Goal: Task Accomplishment & Management: Manage account settings

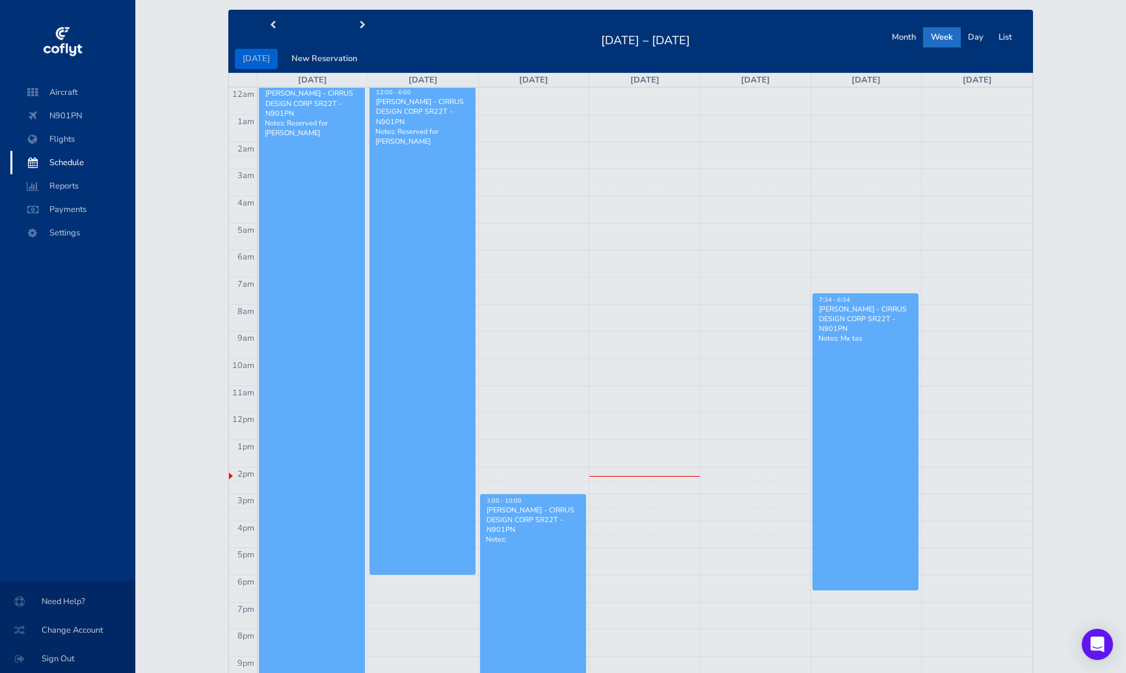
scroll to position [65, 0]
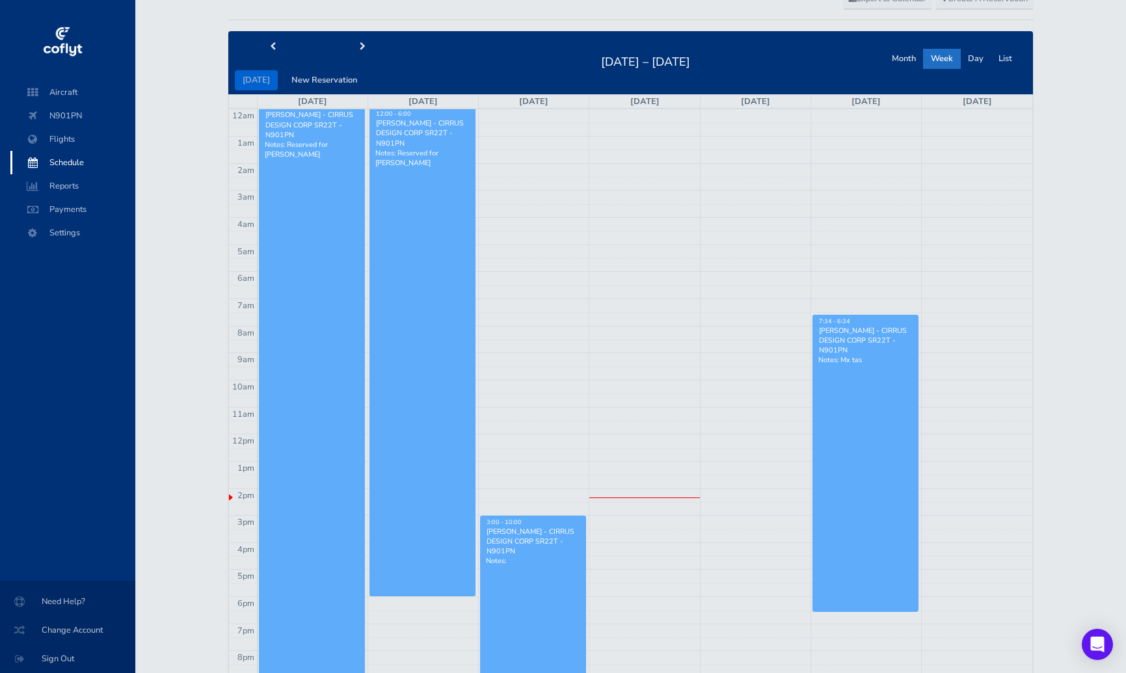
click at [287, 218] on link "David Stansell - CIRRUS DESIGN CORP SR22T - N901PN Notes: Reserved for Peter Mi…" at bounding box center [312, 433] width 106 height 649
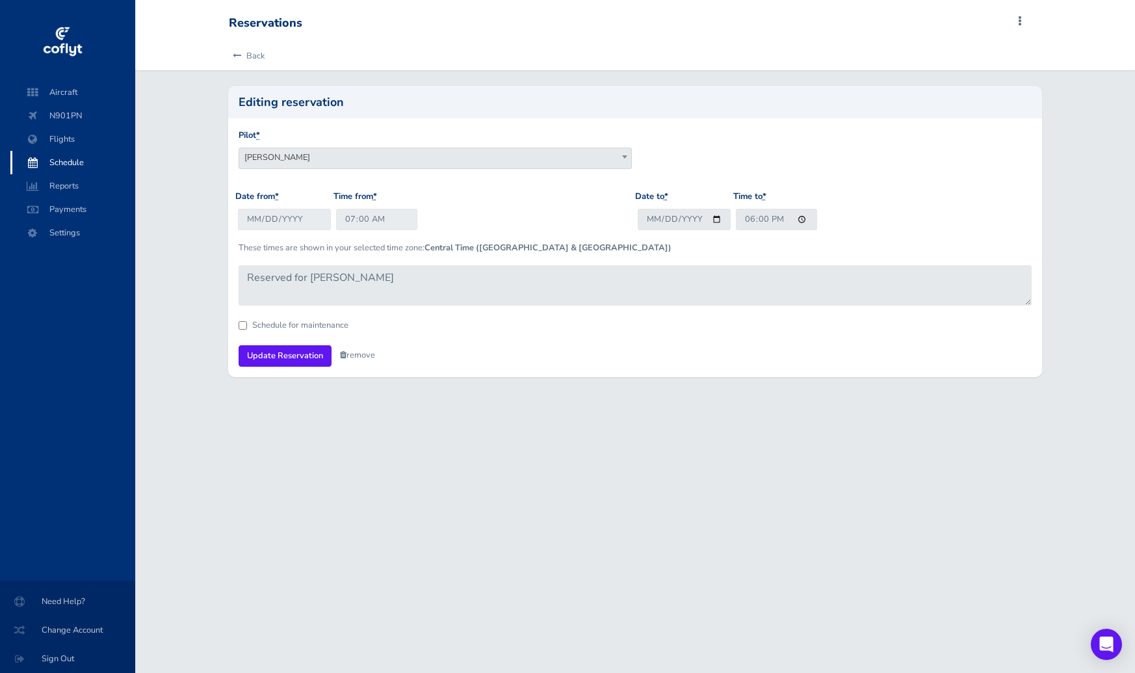
click at [367, 358] on link "remove" at bounding box center [357, 355] width 35 height 12
click at [367, 358] on link "Are you sure?" at bounding box center [371, 356] width 63 height 19
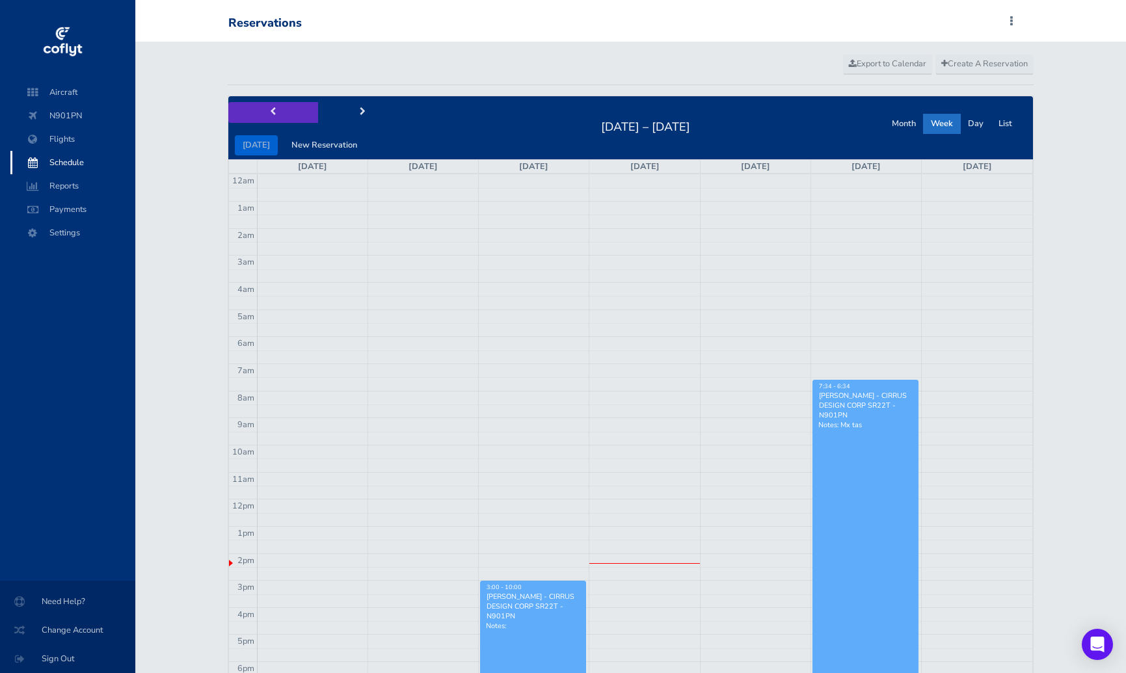
click at [272, 113] on span "prev" at bounding box center [273, 112] width 6 height 8
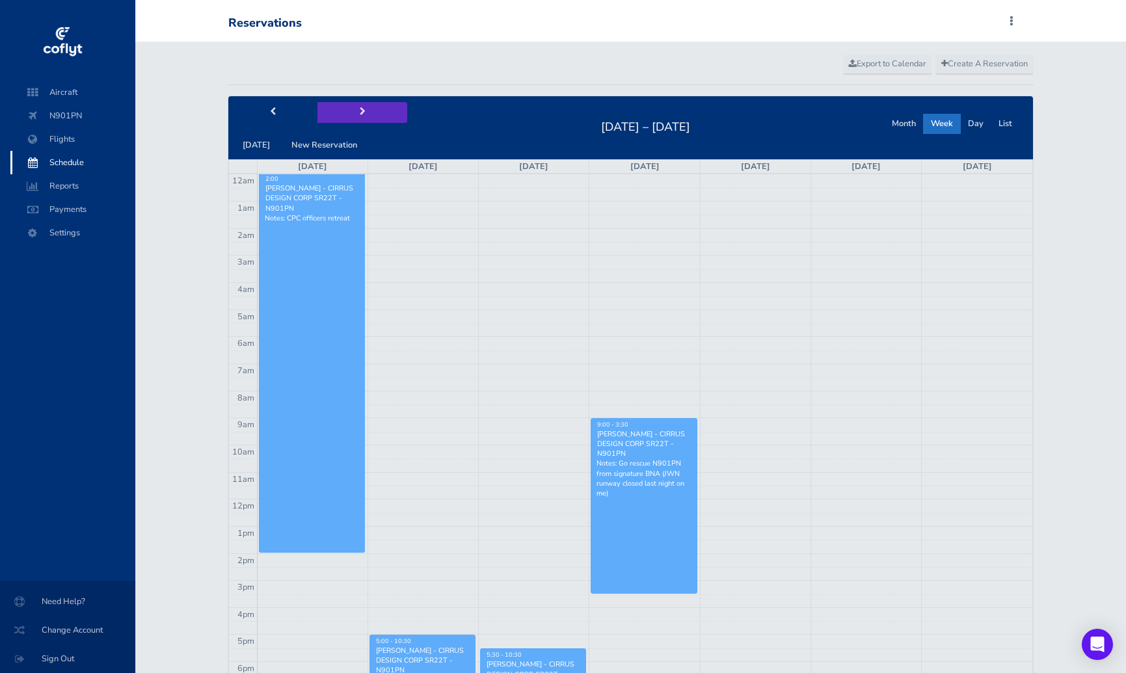
click at [360, 114] on span "next" at bounding box center [363, 112] width 6 height 8
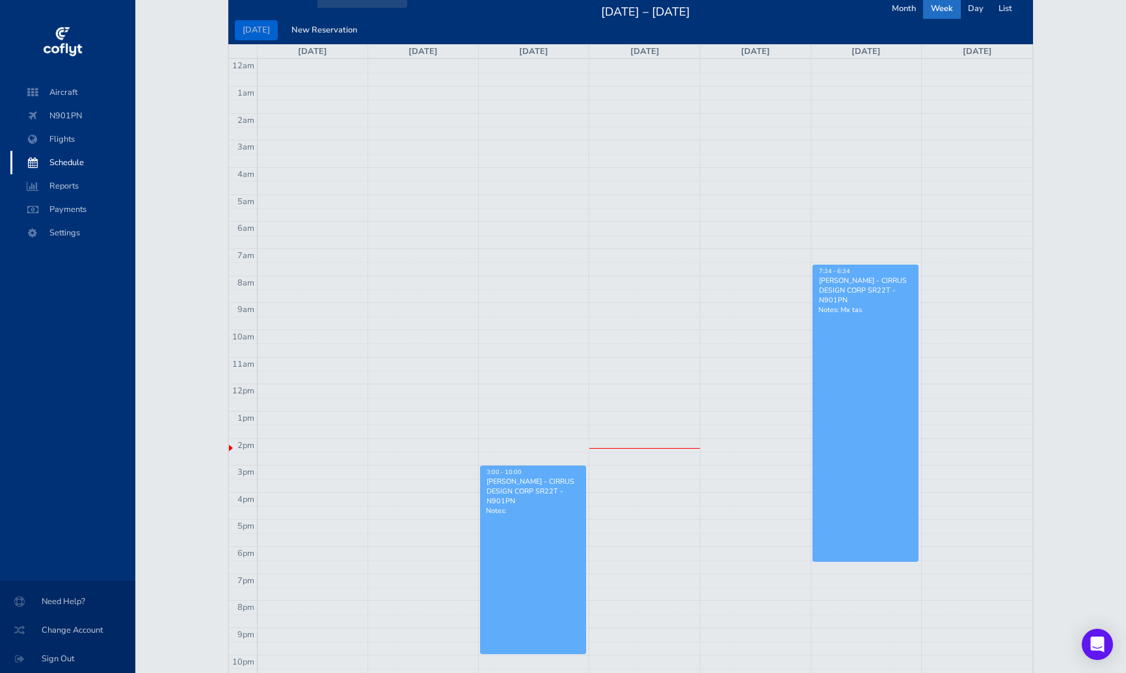
scroll to position [195, 0]
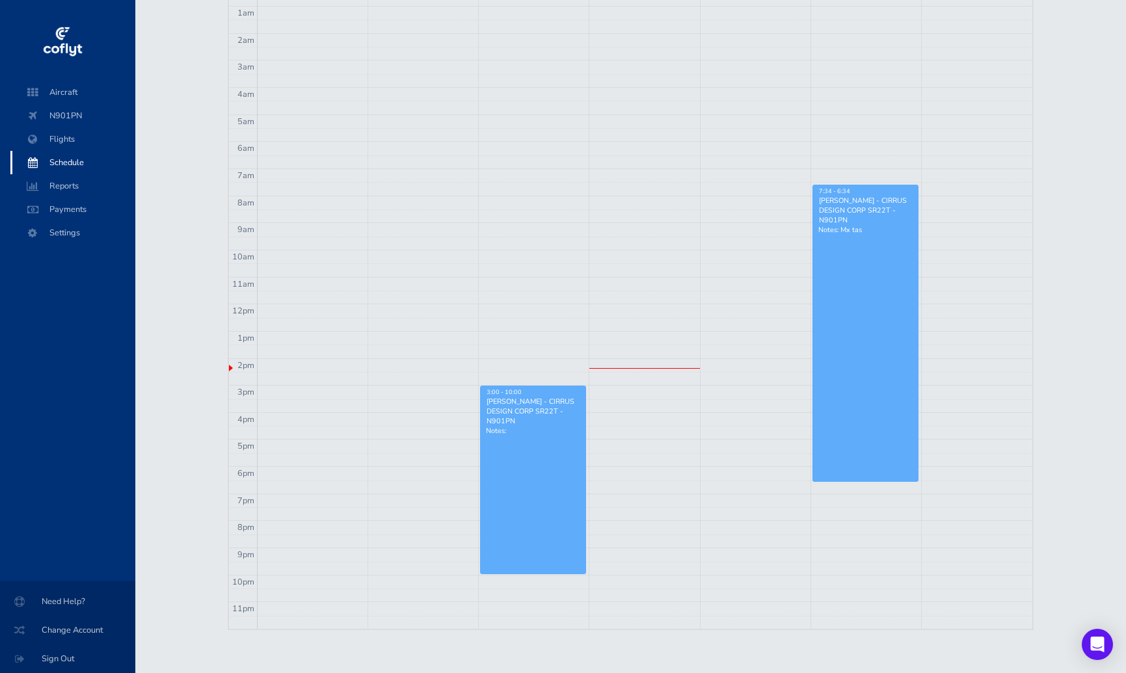
click at [869, 245] on link "7:34 - 6:34 Peter Miller - CIRRUS DESIGN CORP SR22T - N901PN Notes: Mx tas" at bounding box center [865, 333] width 106 height 297
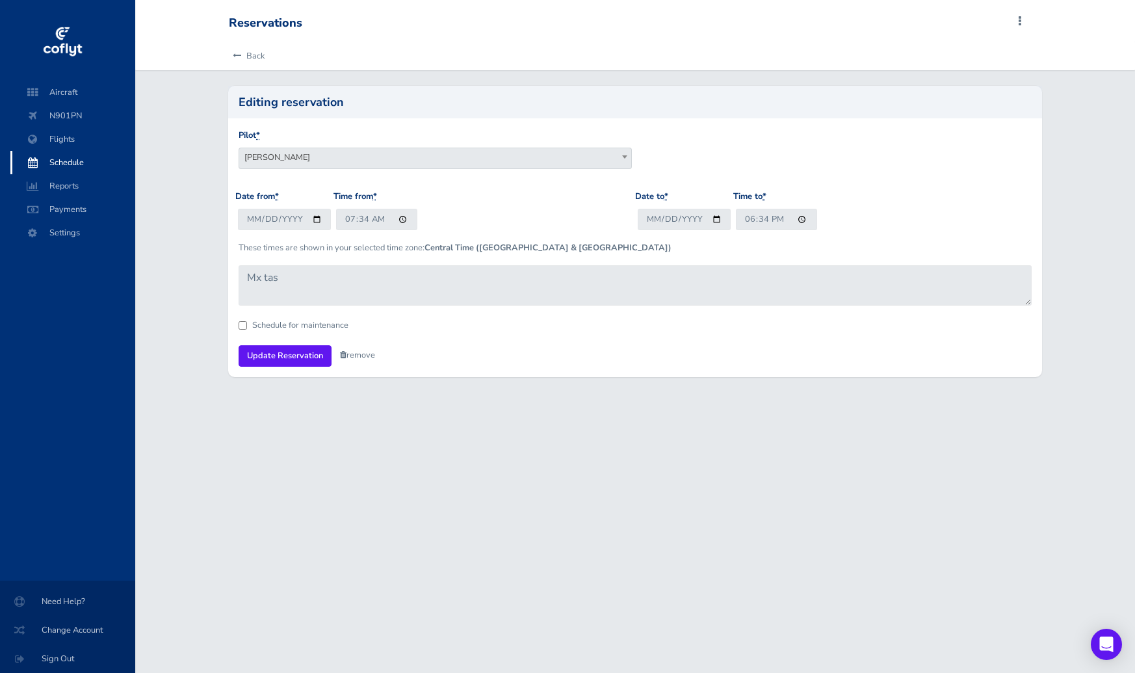
click at [248, 325] on div "Schedule for maintenance" at bounding box center [635, 325] width 793 height 8
click at [243, 323] on input "Schedule for maintenance" at bounding box center [243, 325] width 8 height 8
checkbox input "true"
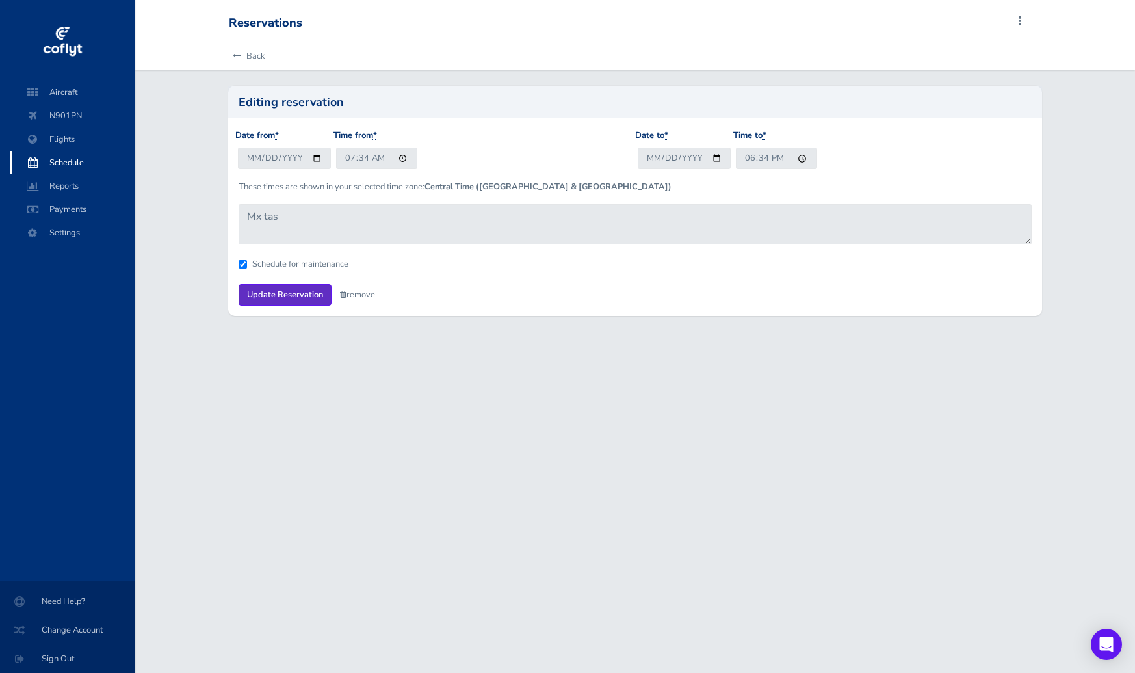
click at [278, 295] on input "Update Reservation" at bounding box center [285, 294] width 93 height 21
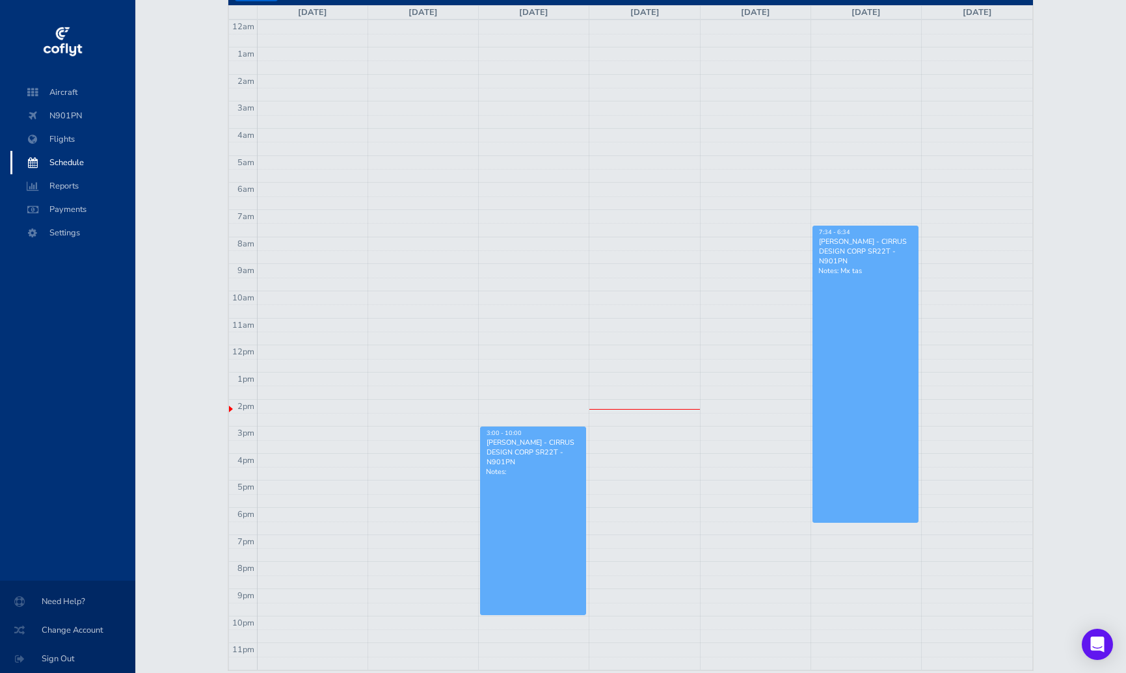
scroll to position [133, 0]
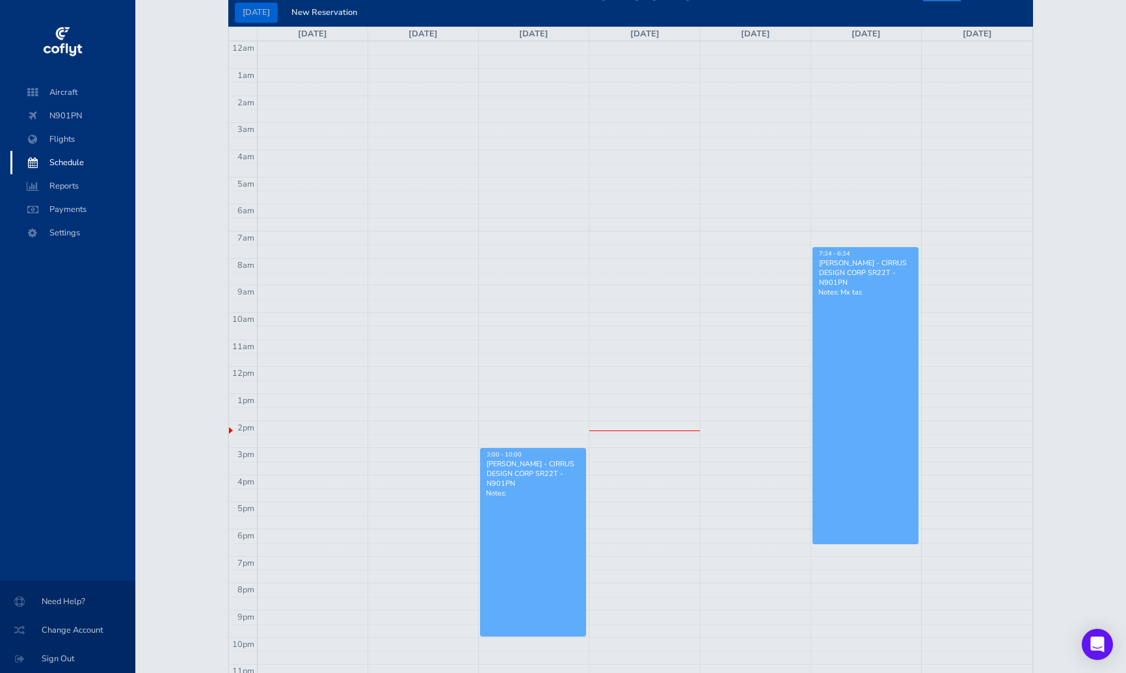
click at [829, 343] on link "7:34 - 6:34 [PERSON_NAME] - CIRRUS DESIGN CORP SR22T - N901PN Notes: Mx tas" at bounding box center [865, 395] width 106 height 297
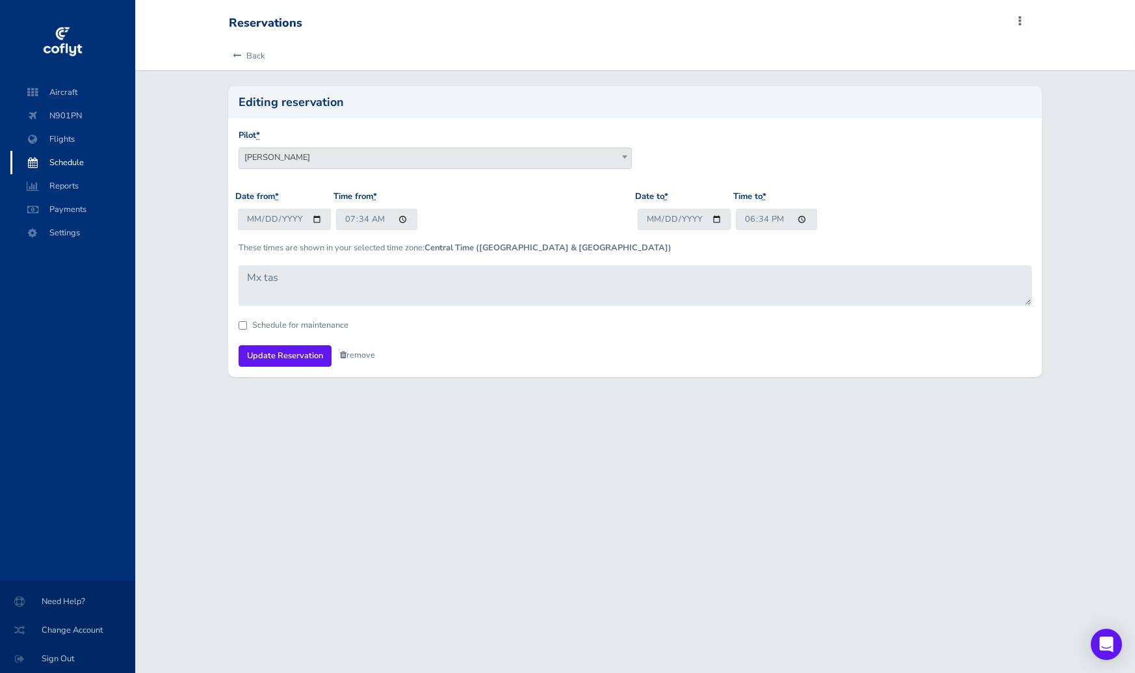
click at [240, 323] on input "Schedule for maintenance" at bounding box center [243, 325] width 8 height 8
checkbox input "true"
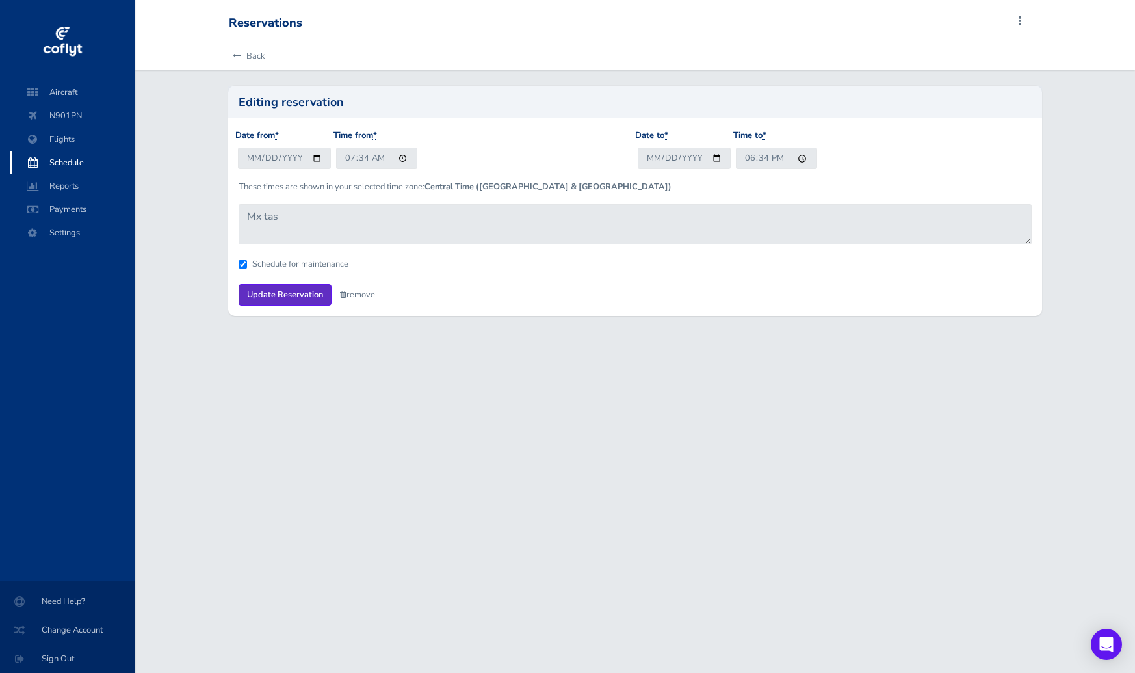
click at [278, 291] on input "Update Reservation" at bounding box center [285, 294] width 93 height 21
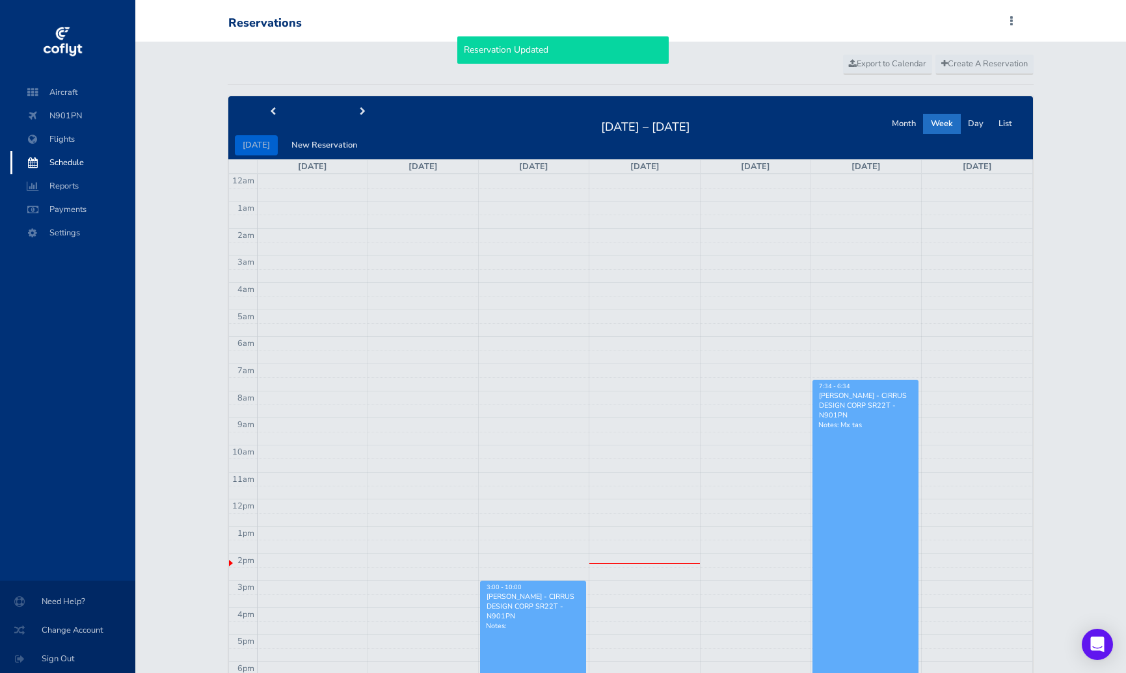
click at [871, 425] on p "Notes: Mx tas" at bounding box center [865, 425] width 94 height 10
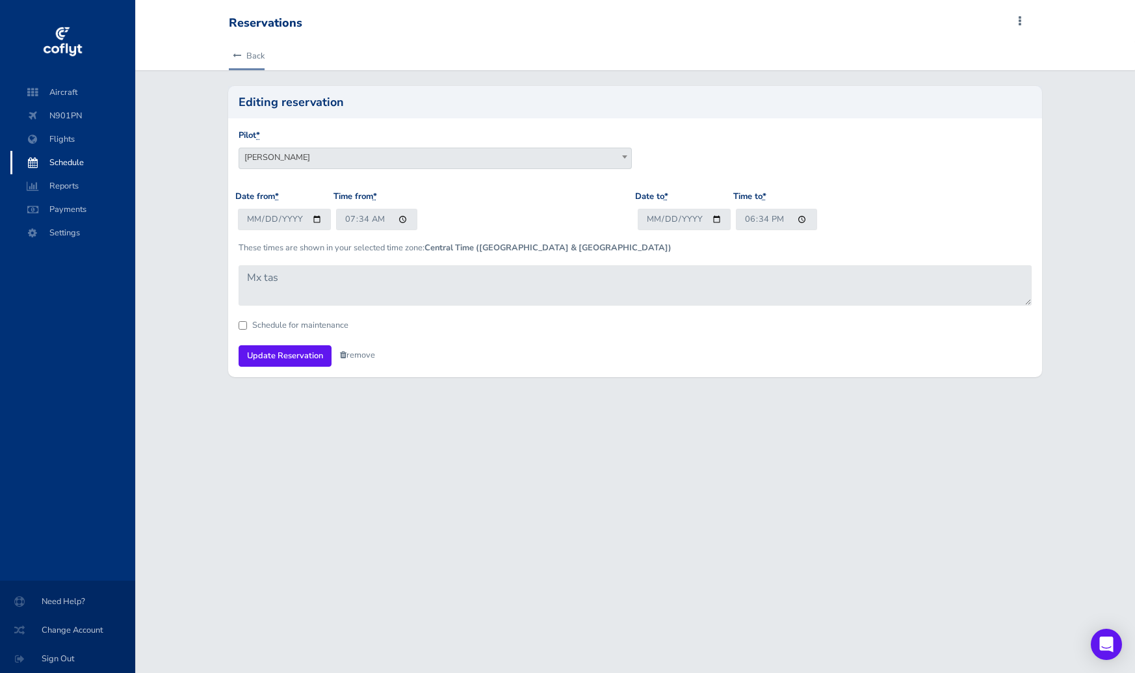
click at [248, 54] on link "Back" at bounding box center [247, 56] width 36 height 29
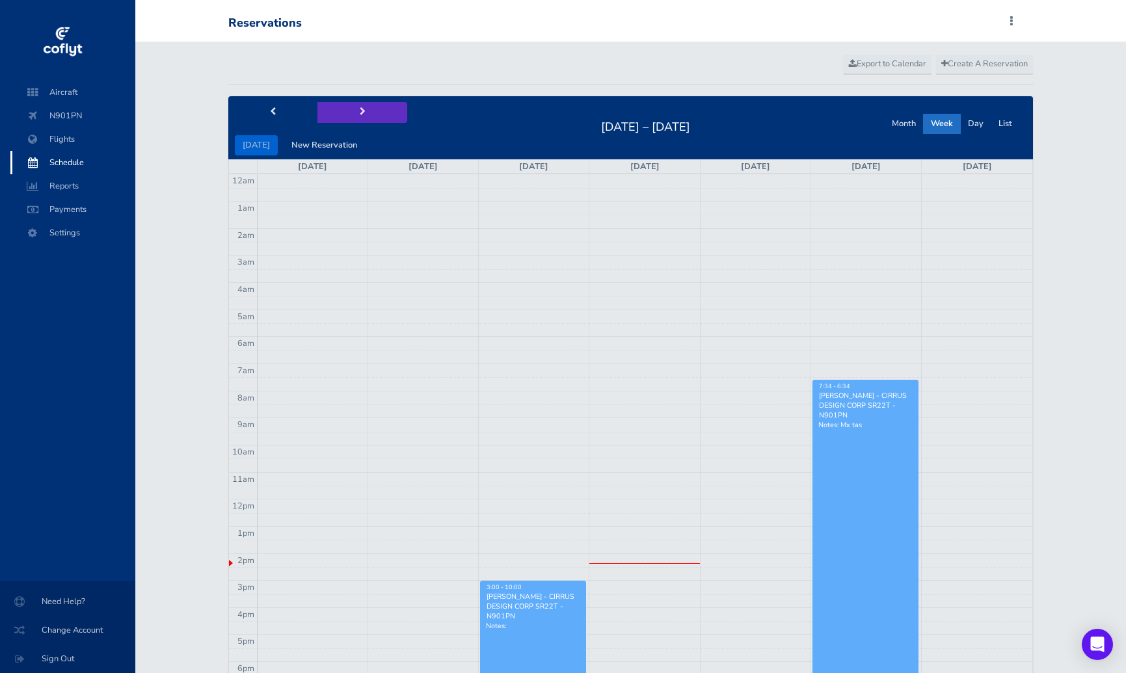
click at [350, 110] on button "next" at bounding box center [362, 112] width 90 height 20
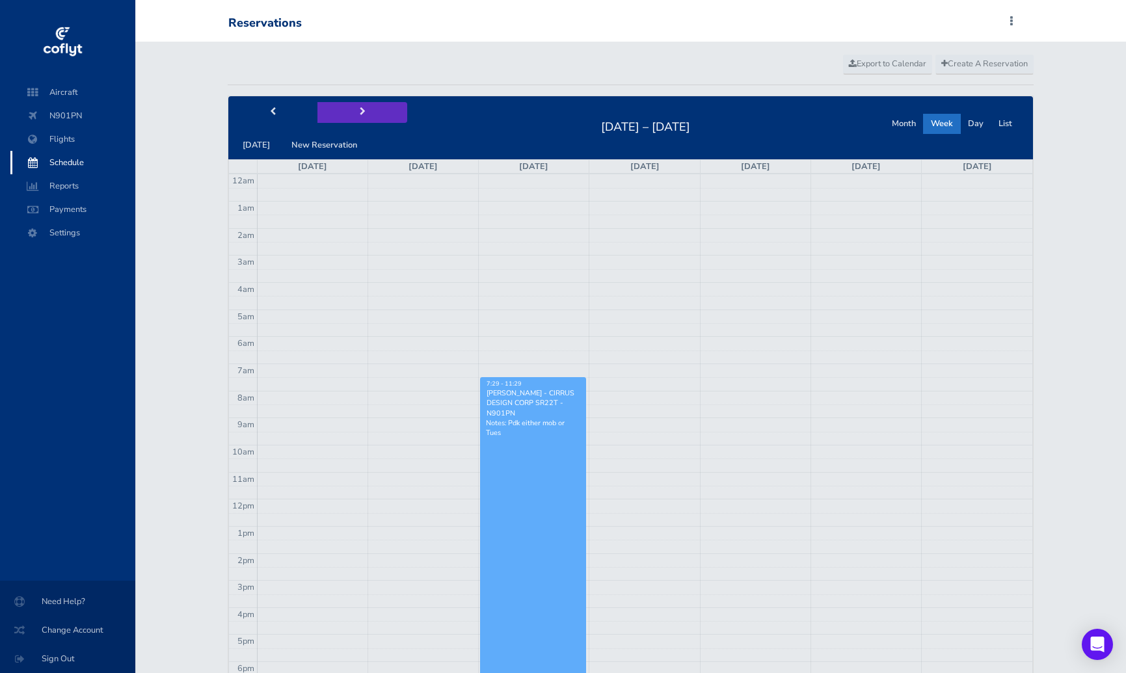
click at [351, 110] on button "next" at bounding box center [362, 112] width 90 height 20
